Goal: Task Accomplishment & Management: Use online tool/utility

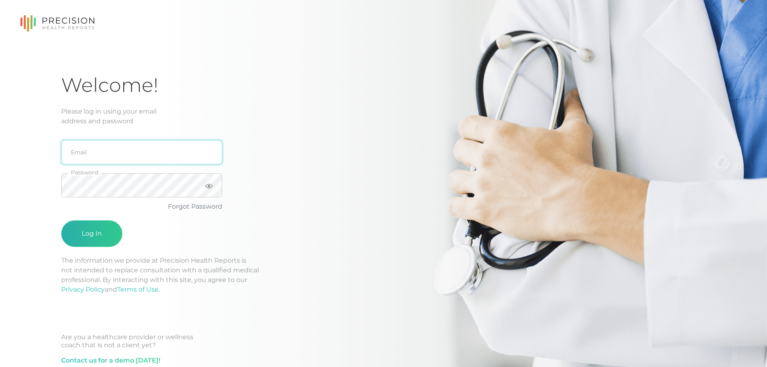
type input "[PERSON_NAME][EMAIL_ADDRESS][DOMAIN_NAME]"
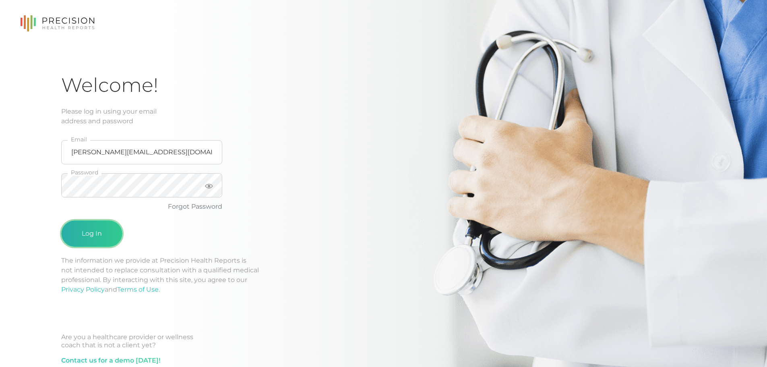
click at [103, 233] on button "Log In" at bounding box center [91, 233] width 61 height 27
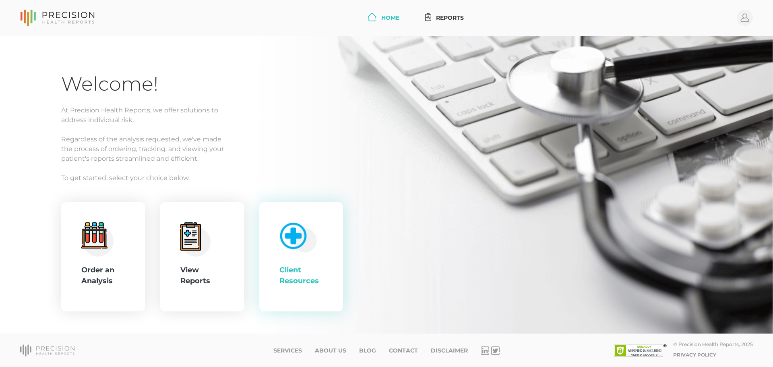
click at [278, 237] on img at bounding box center [296, 236] width 41 height 34
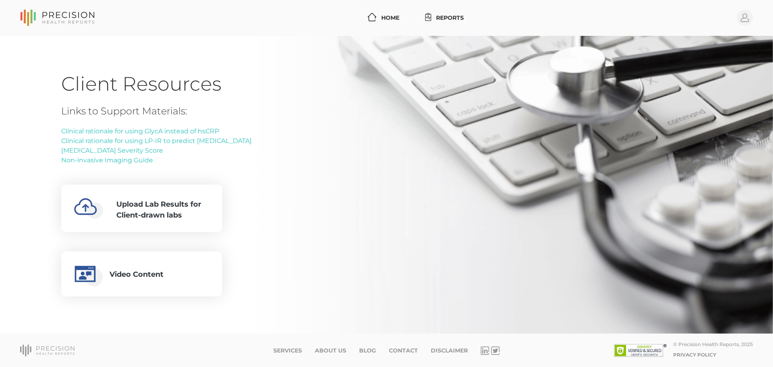
click at [225, 210] on div "Created with Fabric.js 4.6.0 Upload Lab Results for Client-drawn labs" at bounding box center [156, 208] width 190 height 48
click at [169, 209] on div "Upload Lab Results for Client-drawn labs" at bounding box center [162, 210] width 93 height 22
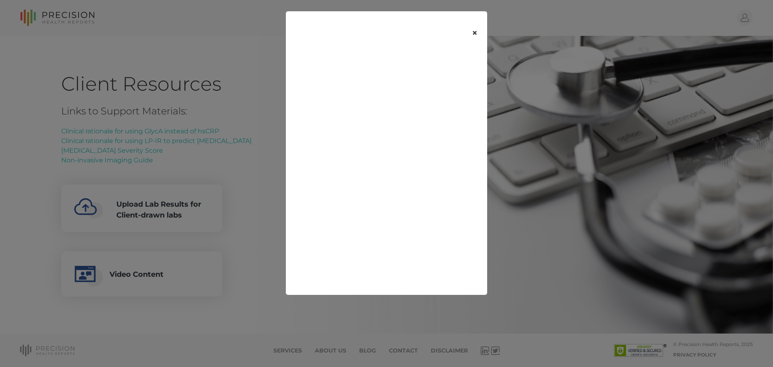
click at [476, 34] on button "×" at bounding box center [474, 33] width 25 height 34
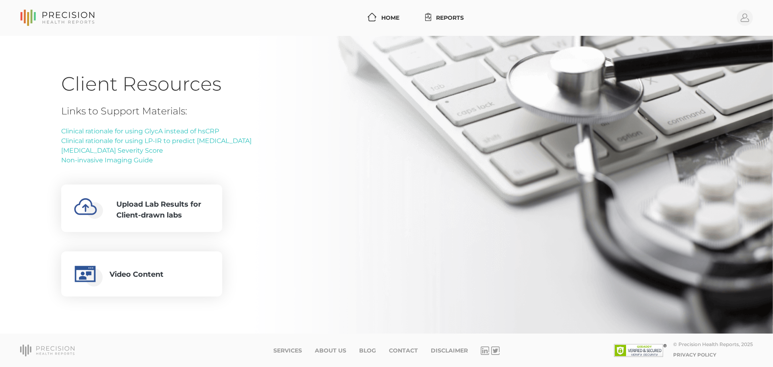
click at [551, 84] on h1 "Client Resources" at bounding box center [386, 84] width 651 height 24
